Goal: Communication & Community: Connect with others

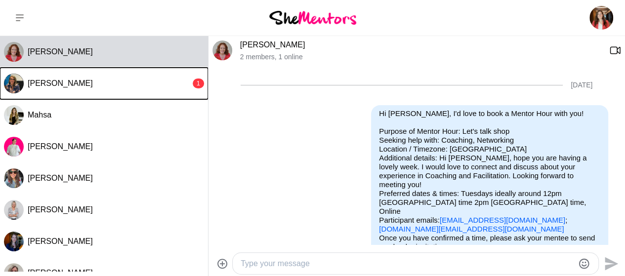
scroll to position [394, 0]
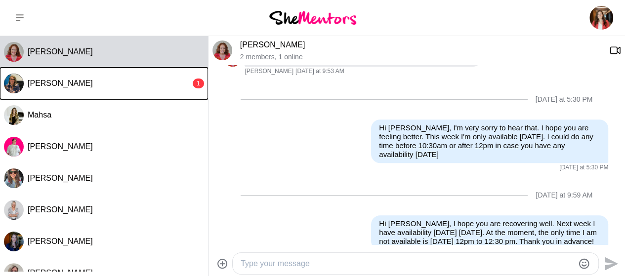
click at [72, 80] on span "[PERSON_NAME]" at bounding box center [60, 83] width 65 height 8
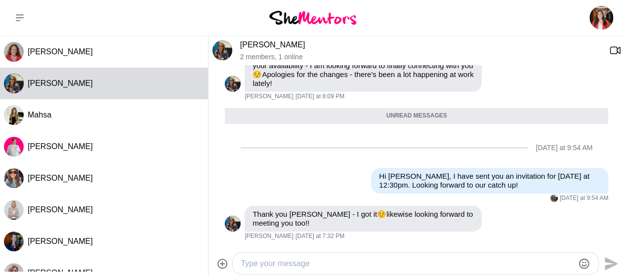
scroll to position [1614, 0]
click at [273, 43] on link "[PERSON_NAME]" at bounding box center [272, 45] width 65 height 8
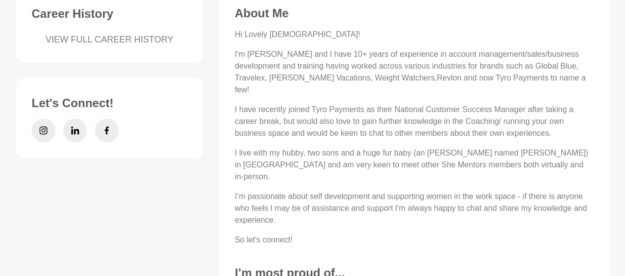
scroll to position [431, 0]
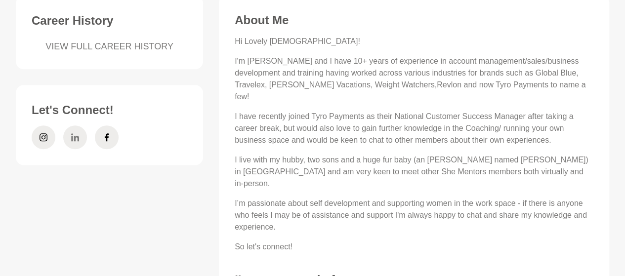
click at [74, 129] on icon at bounding box center [75, 138] width 8 height 24
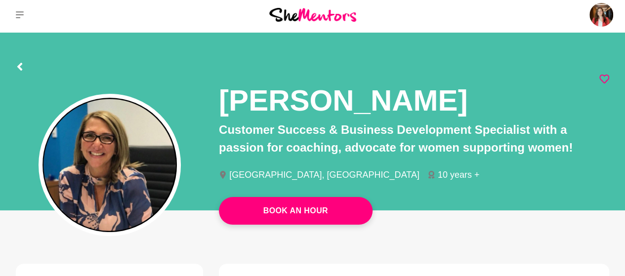
scroll to position [0, 0]
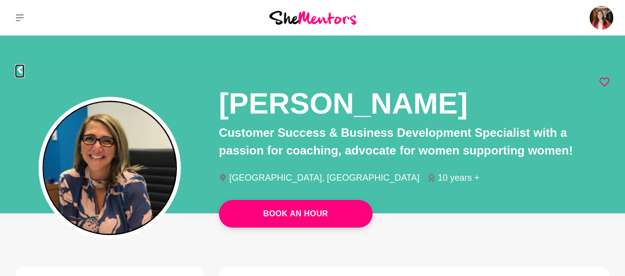
click at [19, 72] on icon at bounding box center [19, 70] width 5 height 8
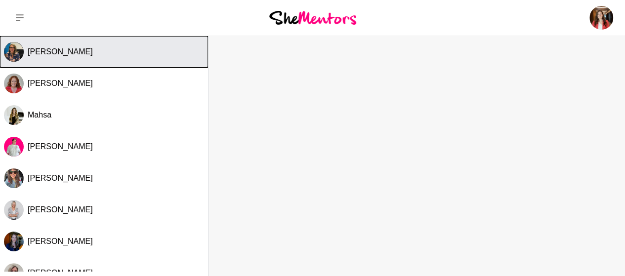
click at [62, 48] on span "[PERSON_NAME]" at bounding box center [60, 51] width 65 height 8
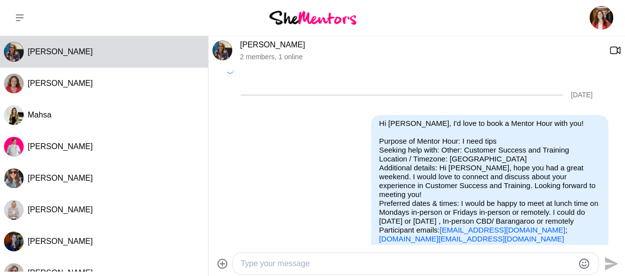
scroll to position [1590, 0]
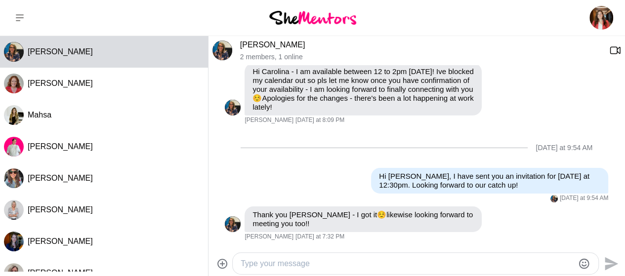
click at [306, 266] on textarea "Type your message" at bounding box center [407, 264] width 333 height 12
click at [271, 262] on textarea "Ha" at bounding box center [407, 264] width 333 height 12
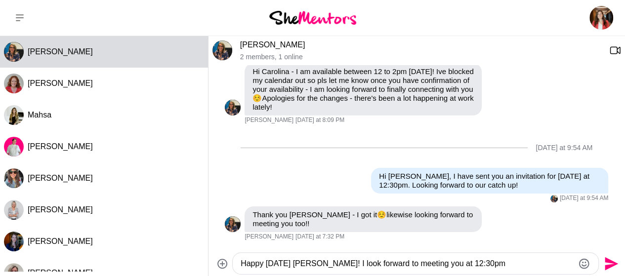
type textarea "Happy [DATE] [PERSON_NAME]! I look forward to meeting you at 12:30pm"
click at [610, 263] on icon "Send" at bounding box center [611, 264] width 16 height 16
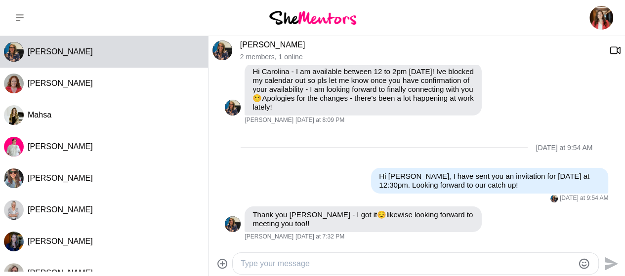
scroll to position [1660, 0]
